Goal: Information Seeking & Learning: Find specific fact

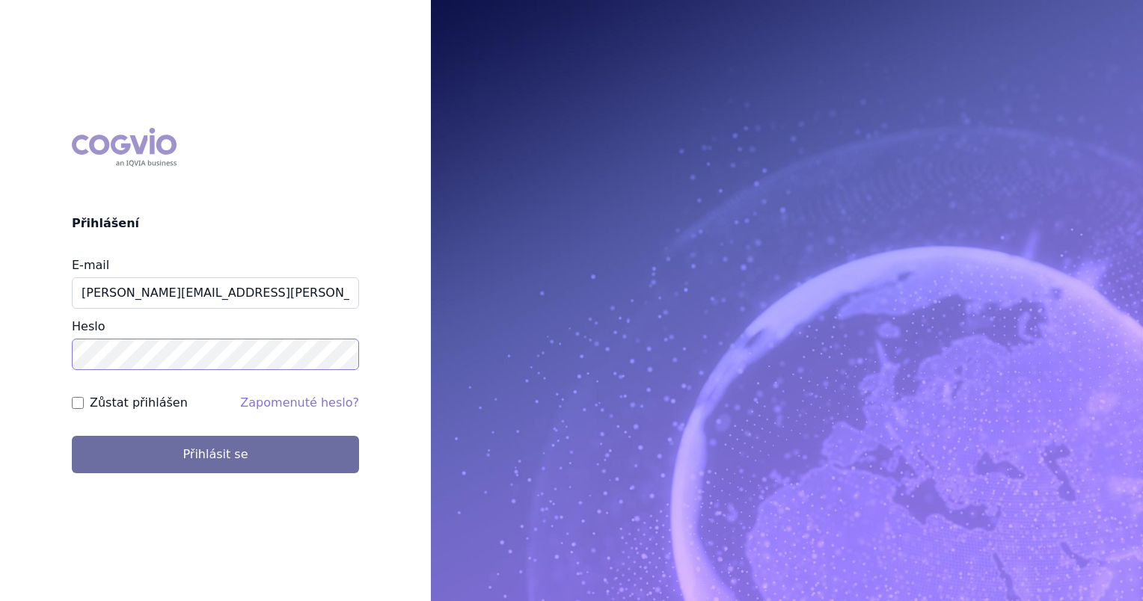
click at [72, 436] on button "Přihlásit se" at bounding box center [215, 454] width 287 height 37
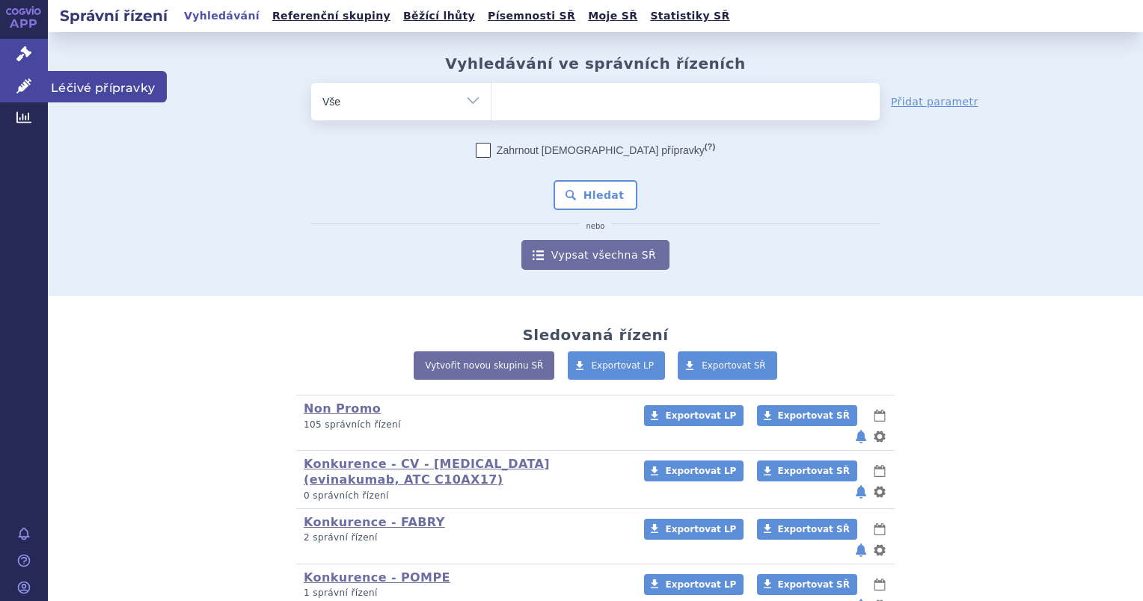
click at [32, 96] on link "Léčivé přípravky" at bounding box center [24, 86] width 48 height 31
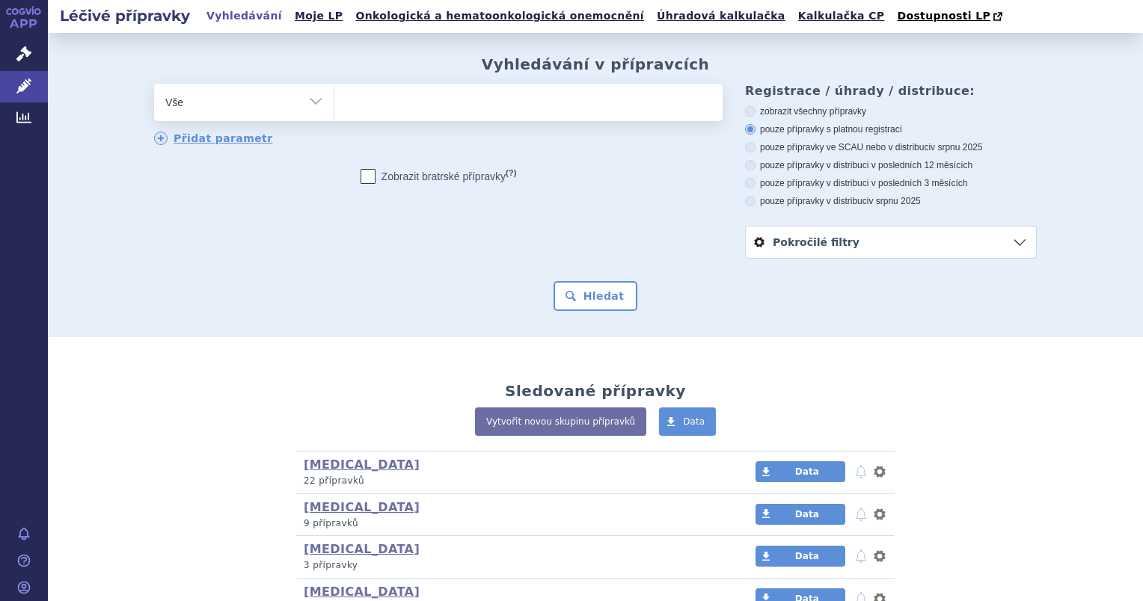
click at [368, 114] on ul at bounding box center [528, 99] width 388 height 31
click at [334, 114] on select at bounding box center [334, 101] width 1 height 37
click at [897, 17] on span "Dostupnosti LP" at bounding box center [943, 16] width 93 height 12
click at [408, 114] on ul at bounding box center [528, 99] width 388 height 31
click at [334, 114] on select at bounding box center [334, 101] width 1 height 37
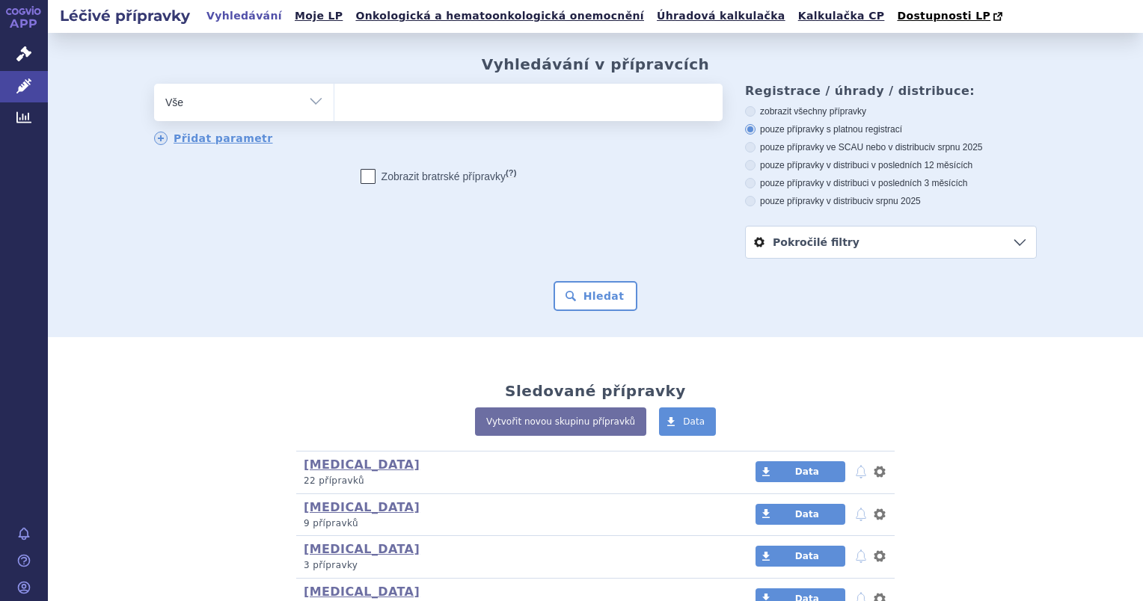
type input "z"
select select "z"
type input "en"
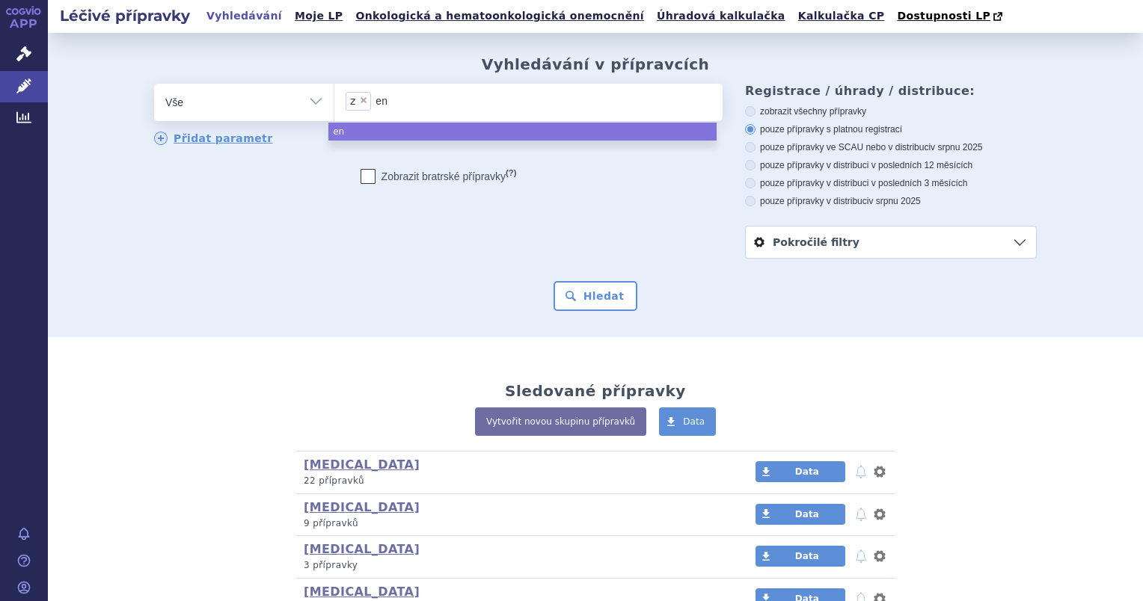
type input "eno"
type input "eno ne"
type input "eno neo"
type input "eno ne"
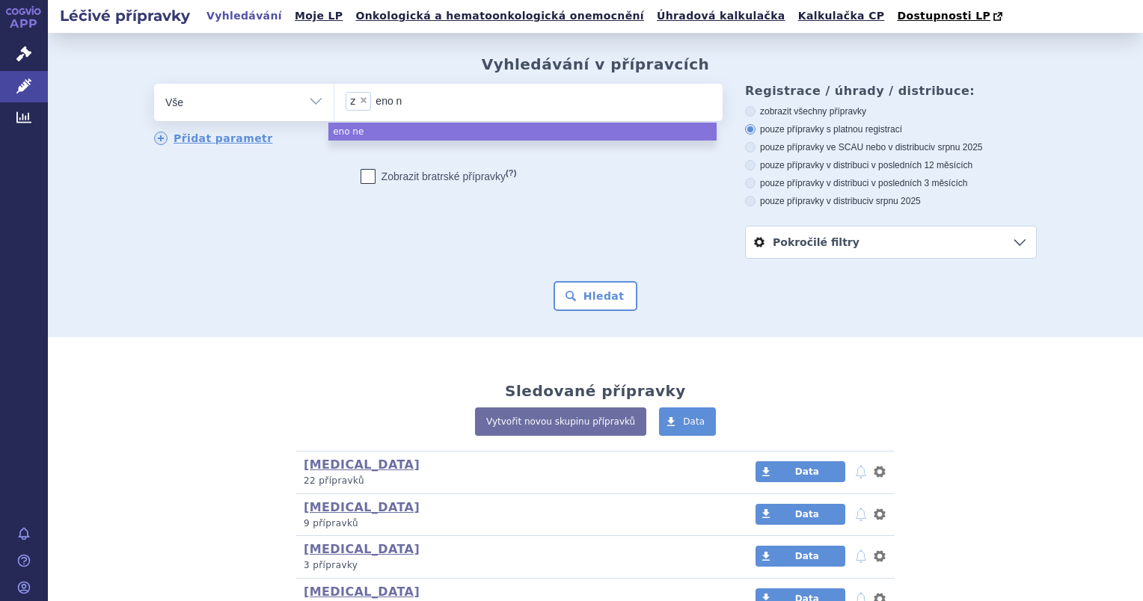
type input "eno"
type input "e"
type input "z"
select select
